Goal: Task Accomplishment & Management: Use online tool/utility

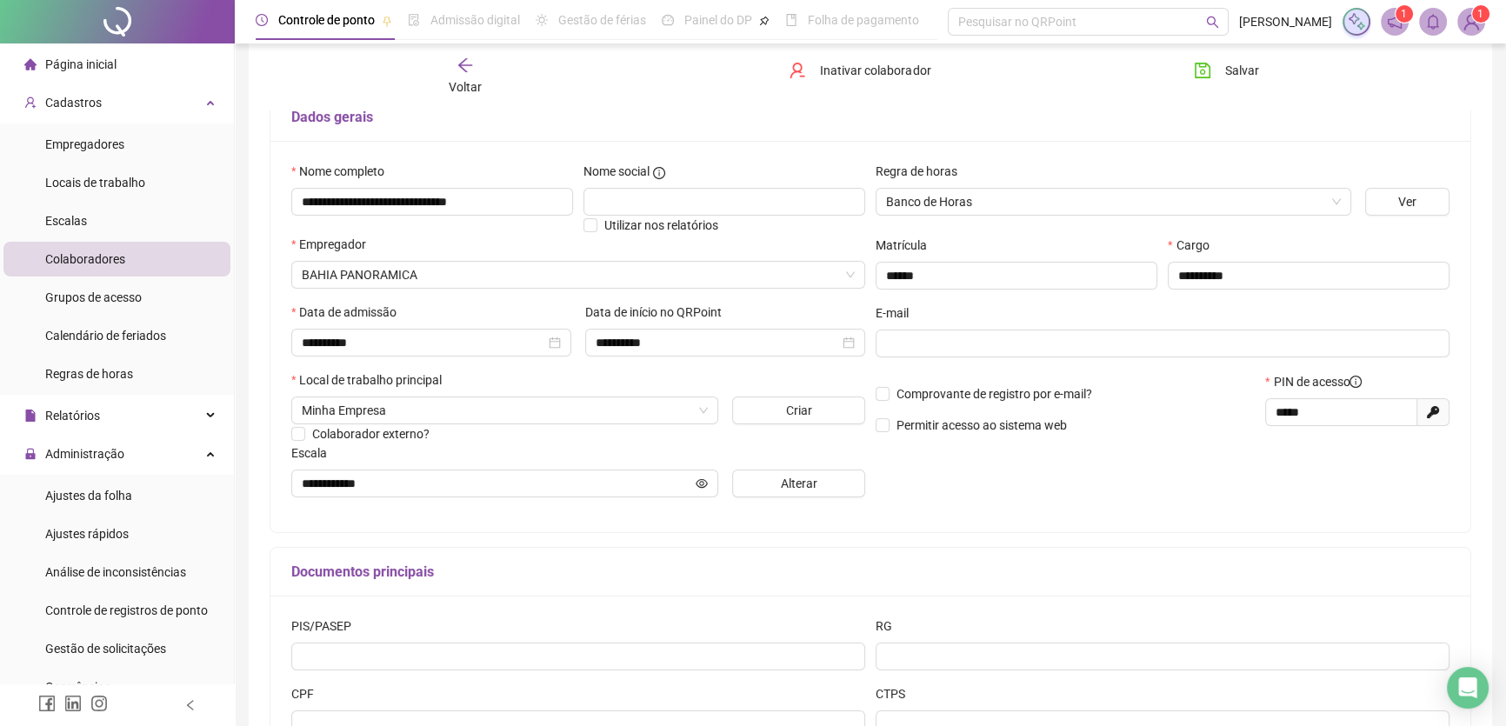
scroll to position [122, 0]
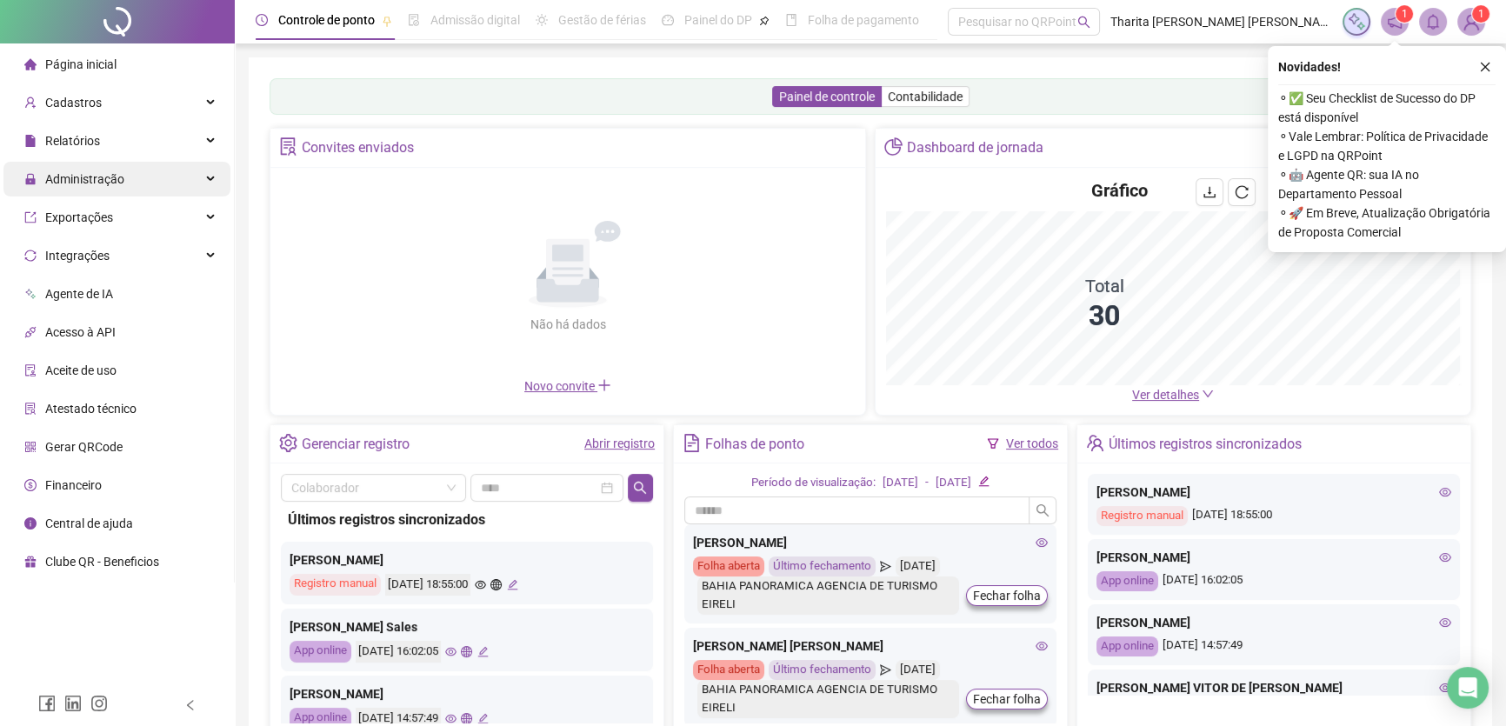
click at [70, 172] on span "Administração" at bounding box center [84, 179] width 79 height 14
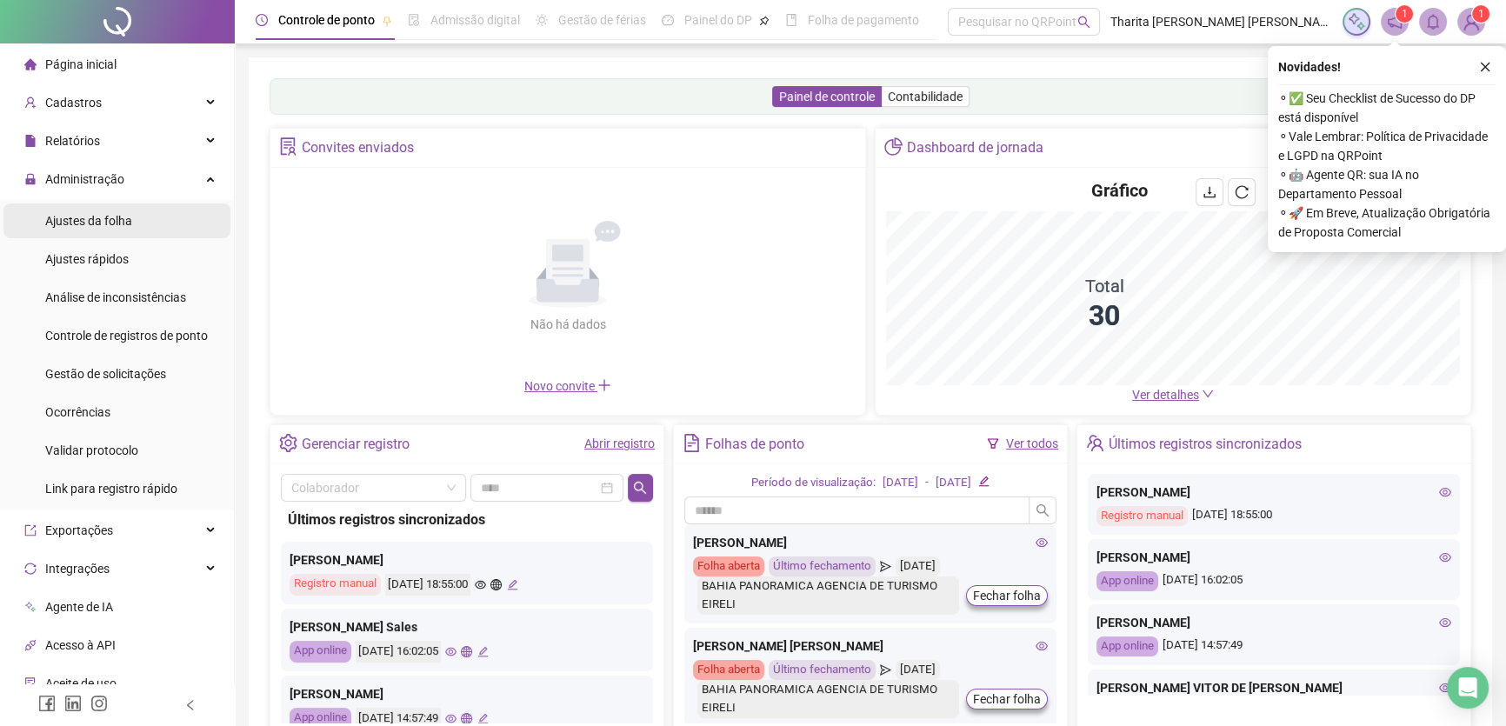
click at [101, 226] on span "Ajustes da folha" at bounding box center [88, 221] width 87 height 14
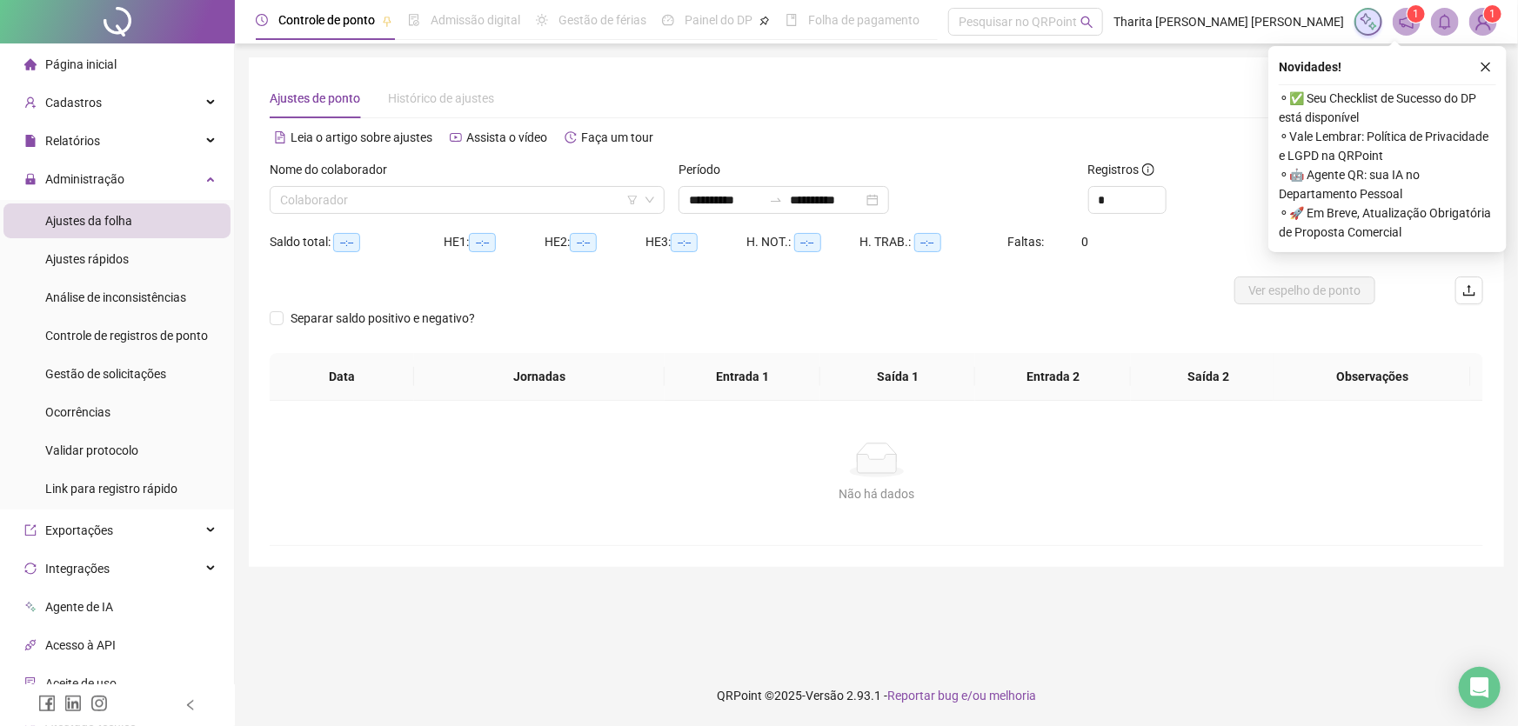
type input "**********"
click at [533, 197] on input "search" at bounding box center [459, 200] width 358 height 26
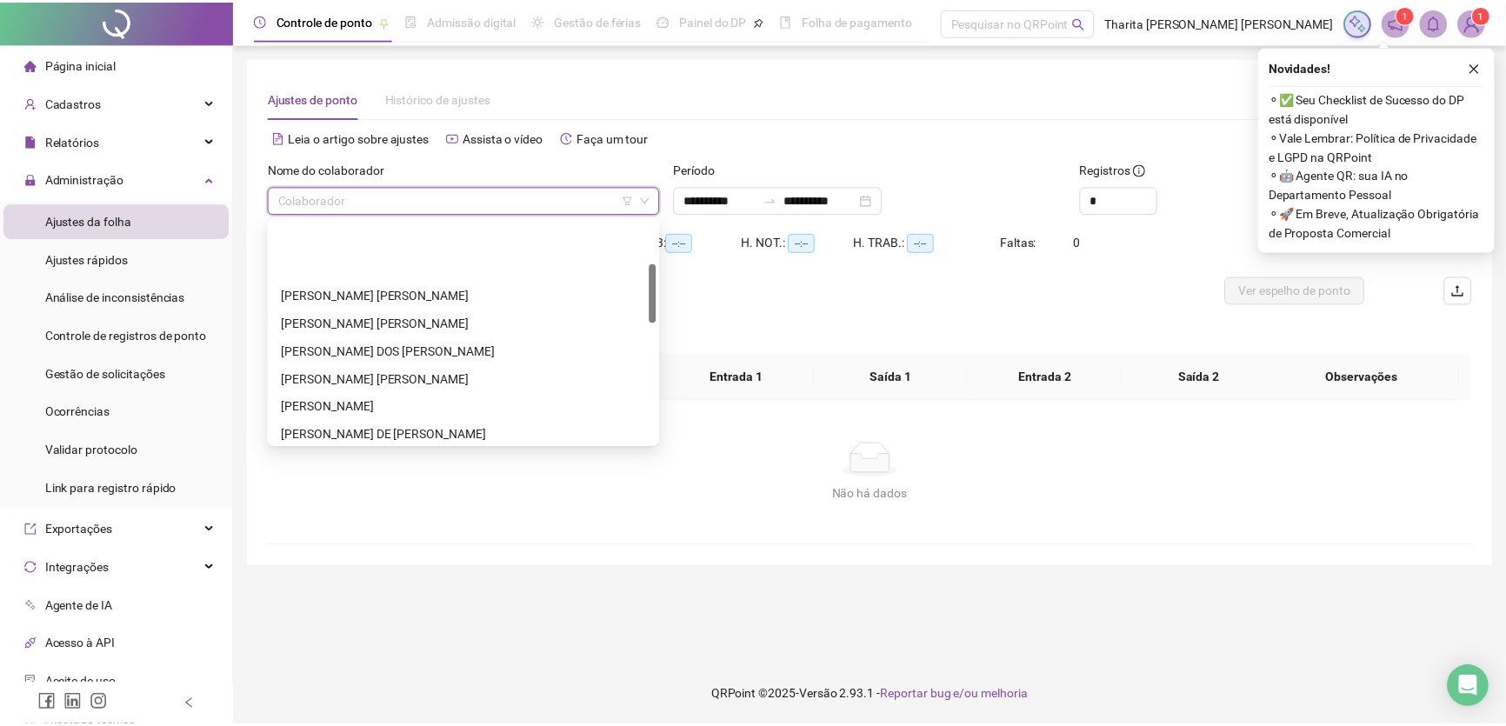
scroll to position [157, 0]
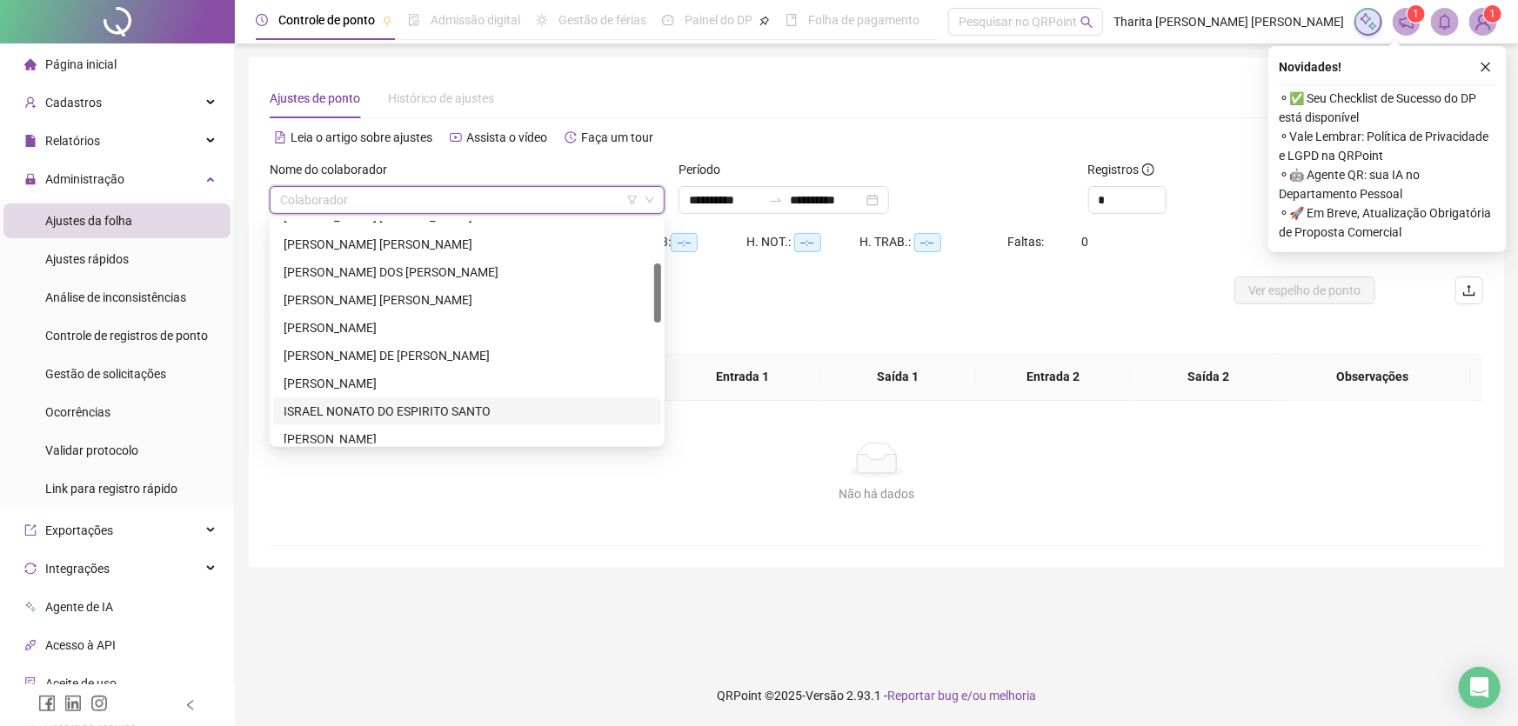
click at [335, 402] on div "ISRAEL NONATO DO ESPIRITO SANTO" at bounding box center [467, 411] width 367 height 19
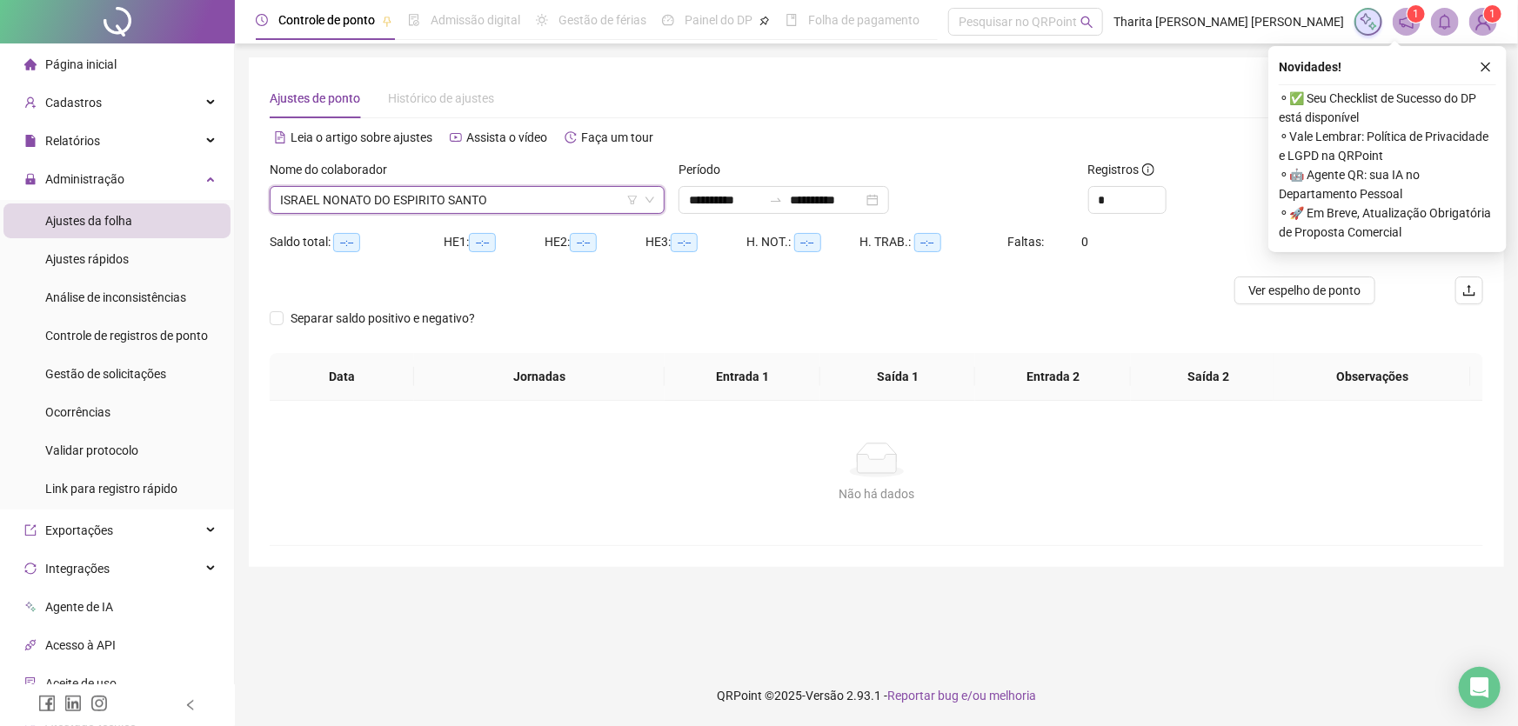
click at [1472, 59] on div "Novidades !" at bounding box center [1387, 67] width 217 height 21
click at [1486, 61] on icon "close" at bounding box center [1485, 67] width 12 height 12
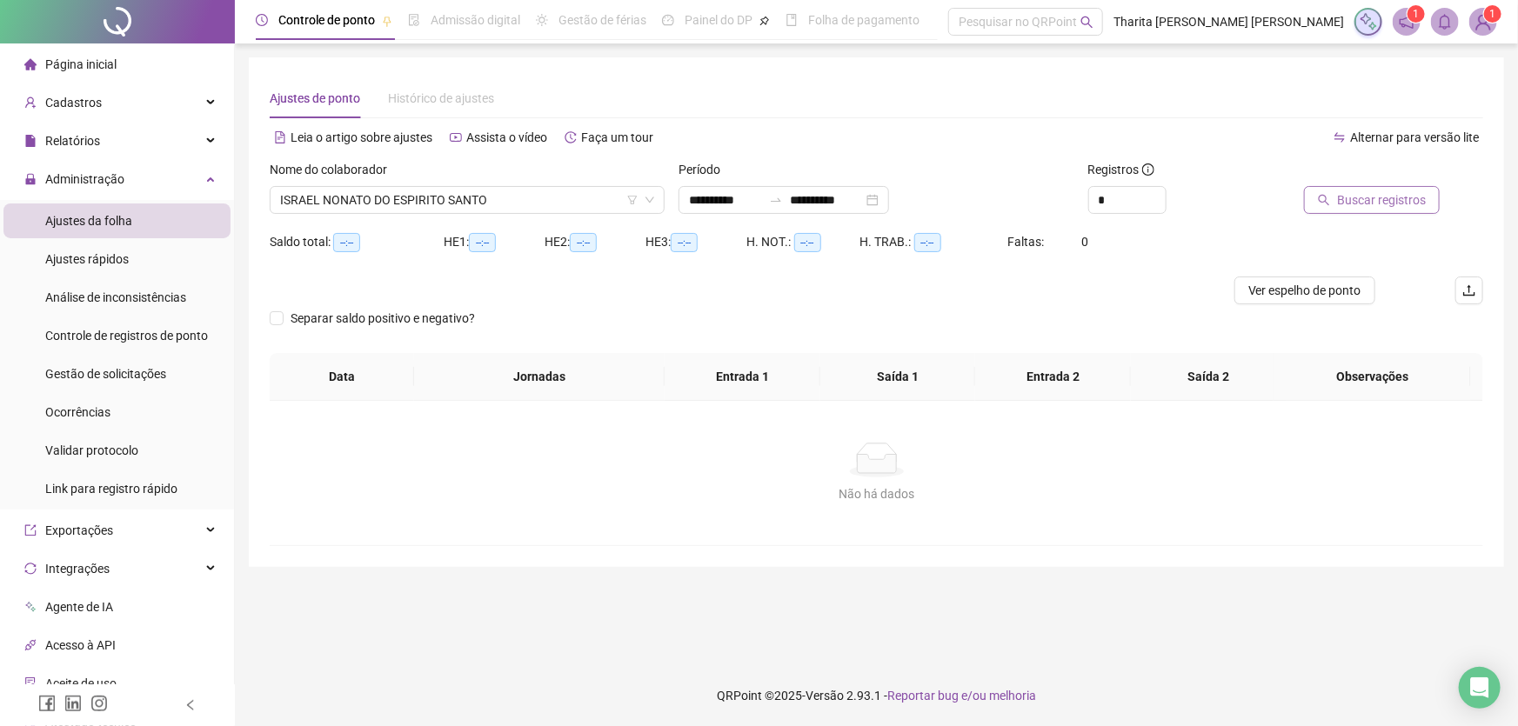
click at [1364, 195] on span "Buscar registros" at bounding box center [1381, 199] width 89 height 19
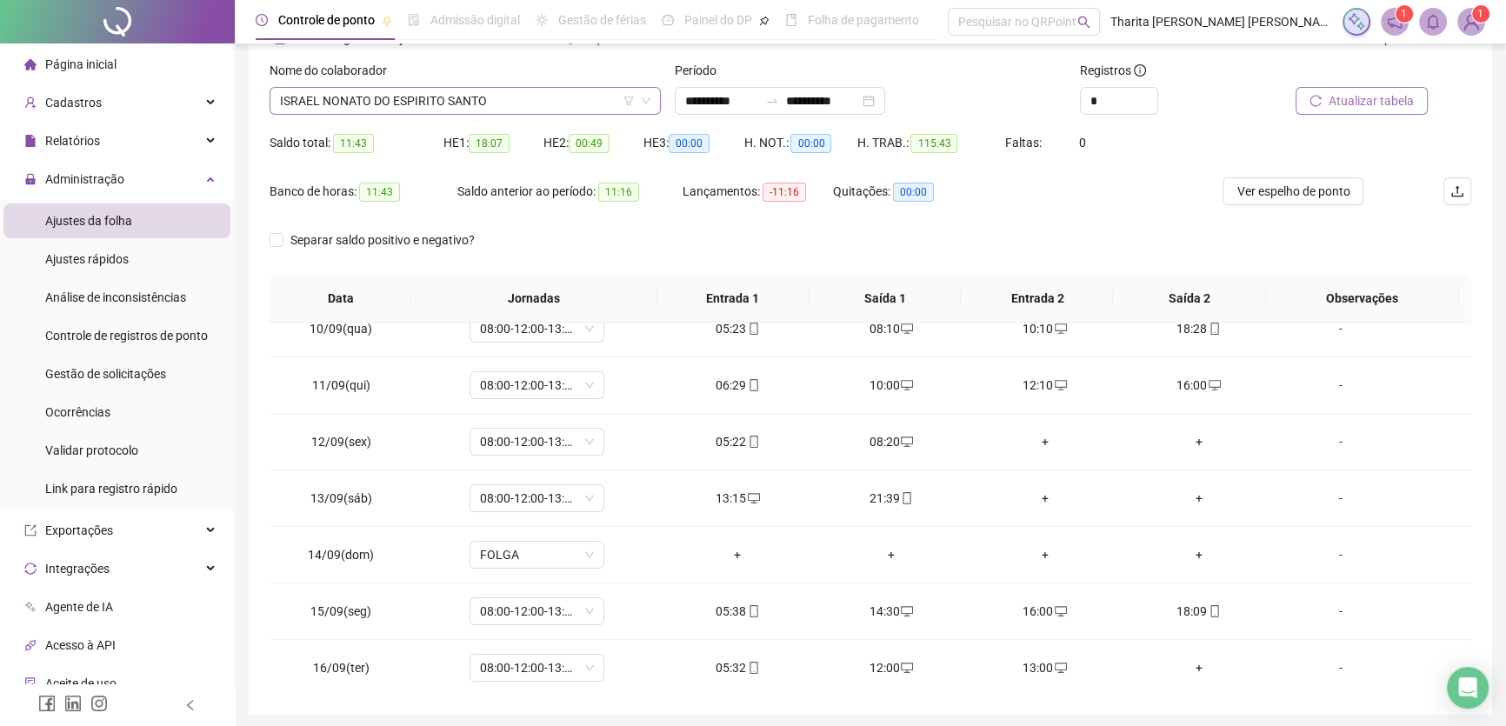
scroll to position [0, 0]
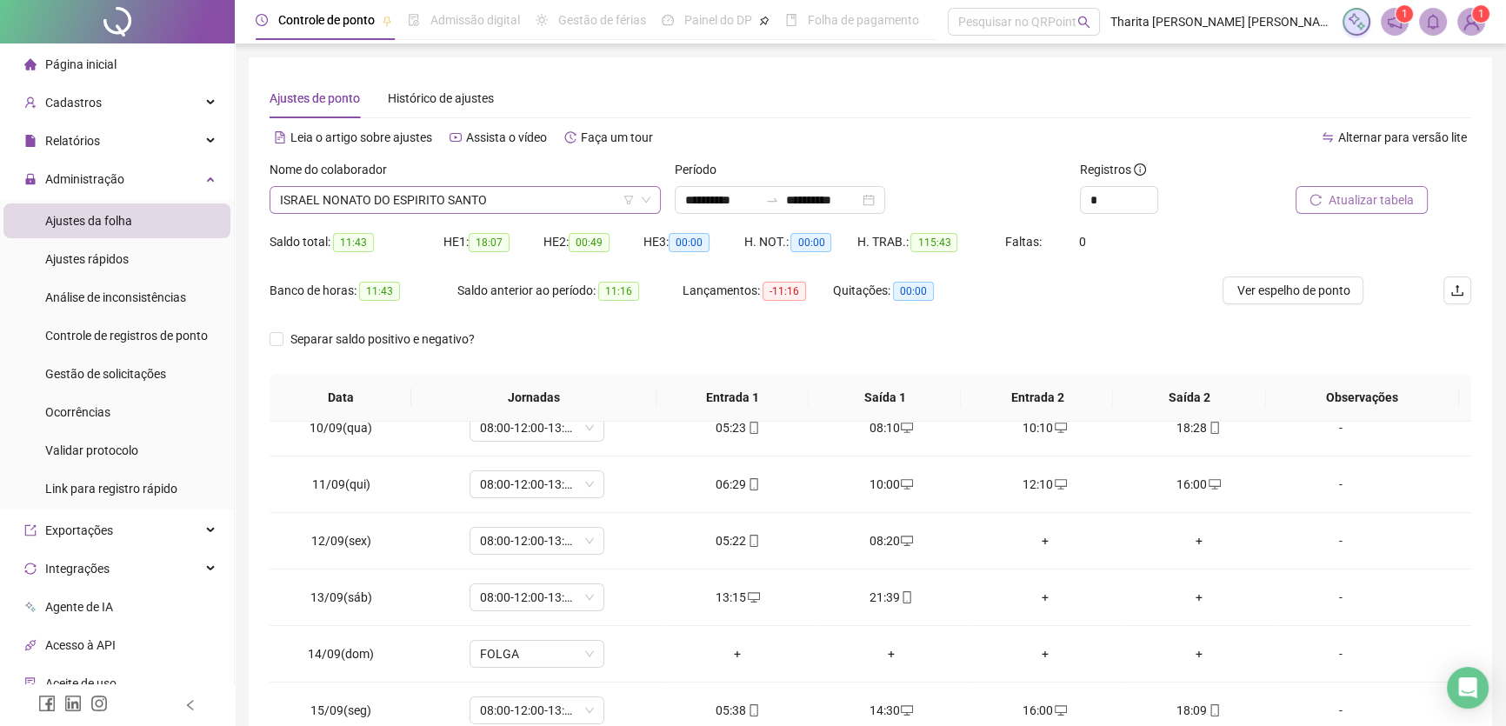
click at [571, 204] on span "ISRAEL NONATO DO ESPIRITO SANTO" at bounding box center [465, 200] width 371 height 26
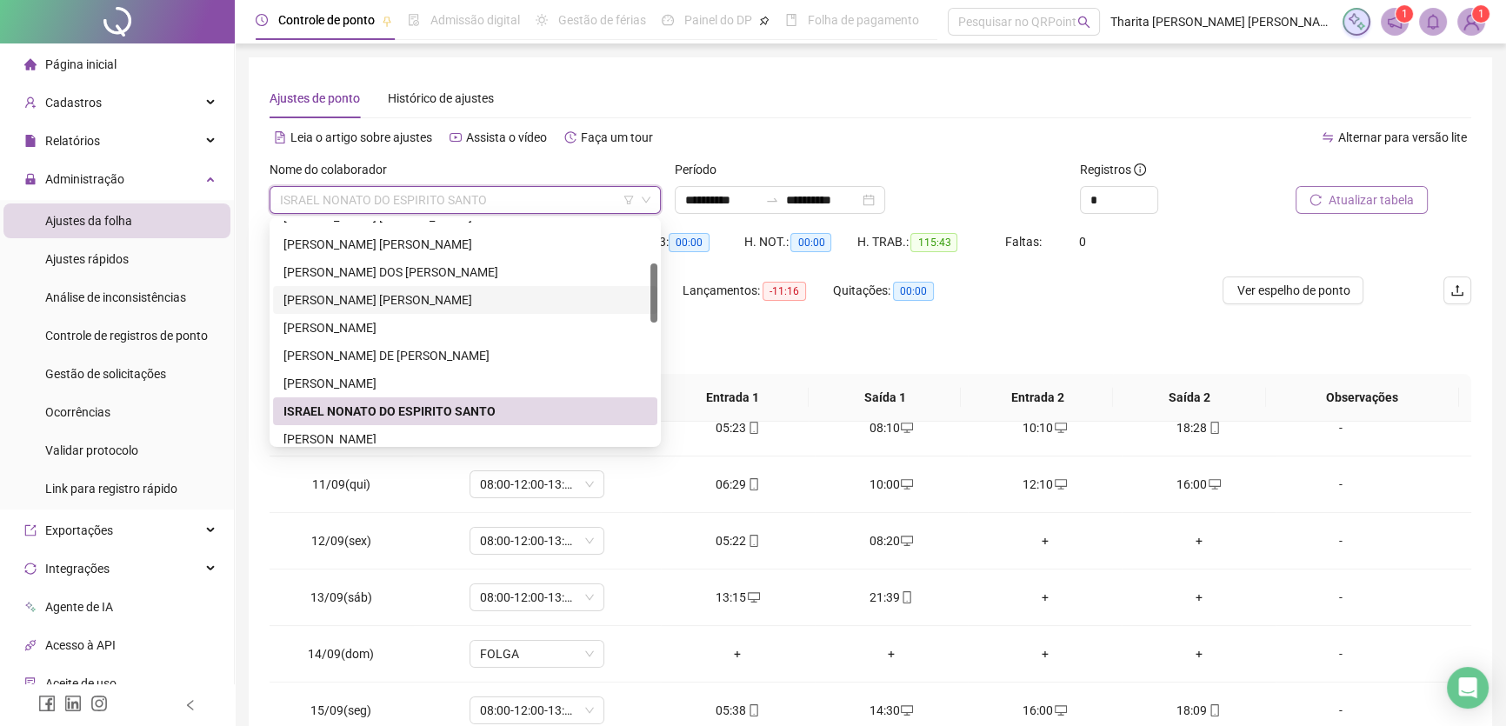
click at [417, 304] on div "CRISTIANE CONCEIÇÃO REIS GOMES" at bounding box center [466, 299] width 364 height 19
